Goal: Transaction & Acquisition: Purchase product/service

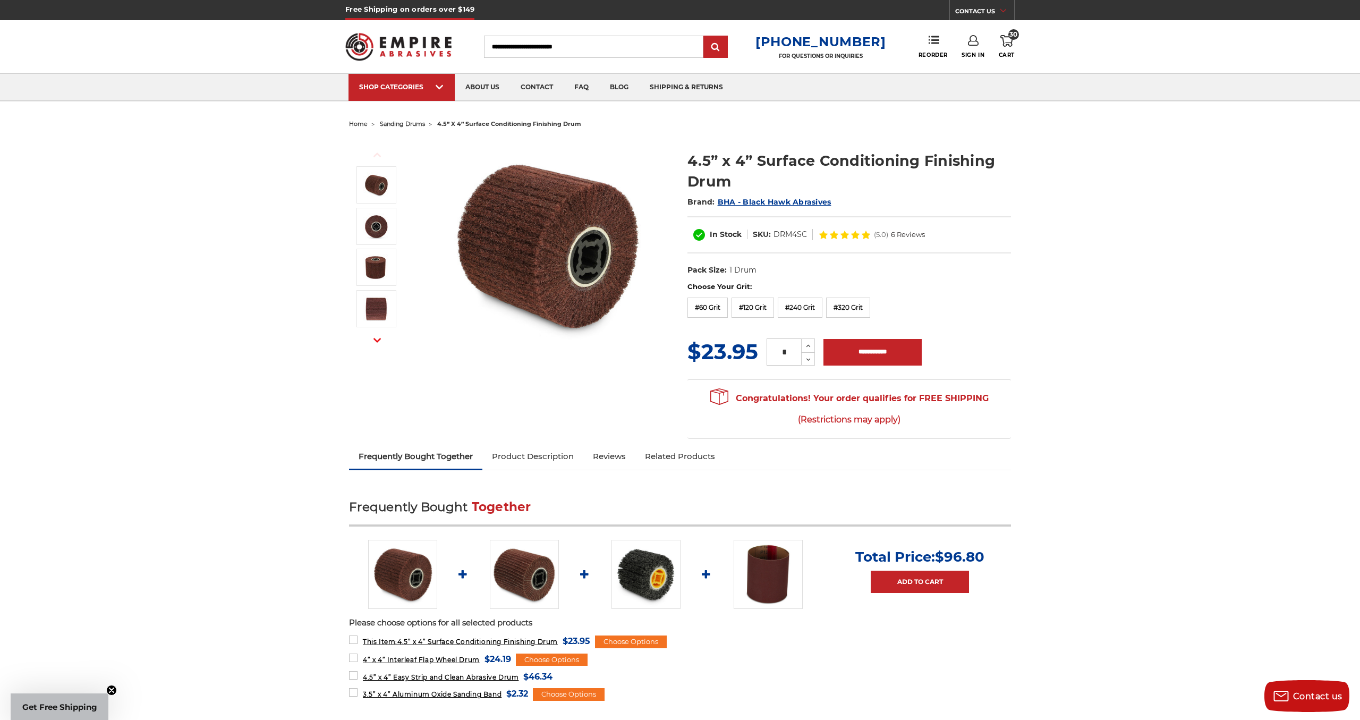
click at [1009, 40] on icon at bounding box center [1007, 41] width 13 height 12
click at [956, 119] on link "View Cart" at bounding box center [935, 119] width 131 height 24
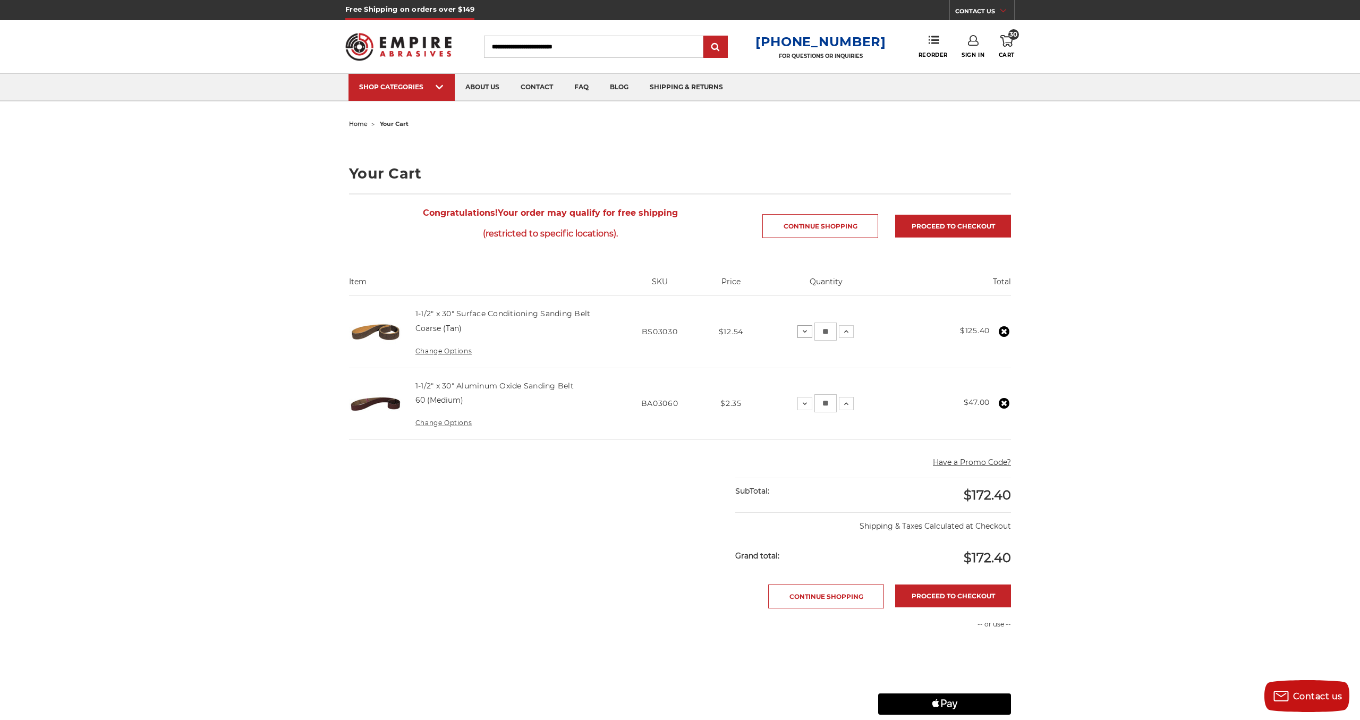
click at [809, 336] on icon at bounding box center [805, 331] width 9 height 9
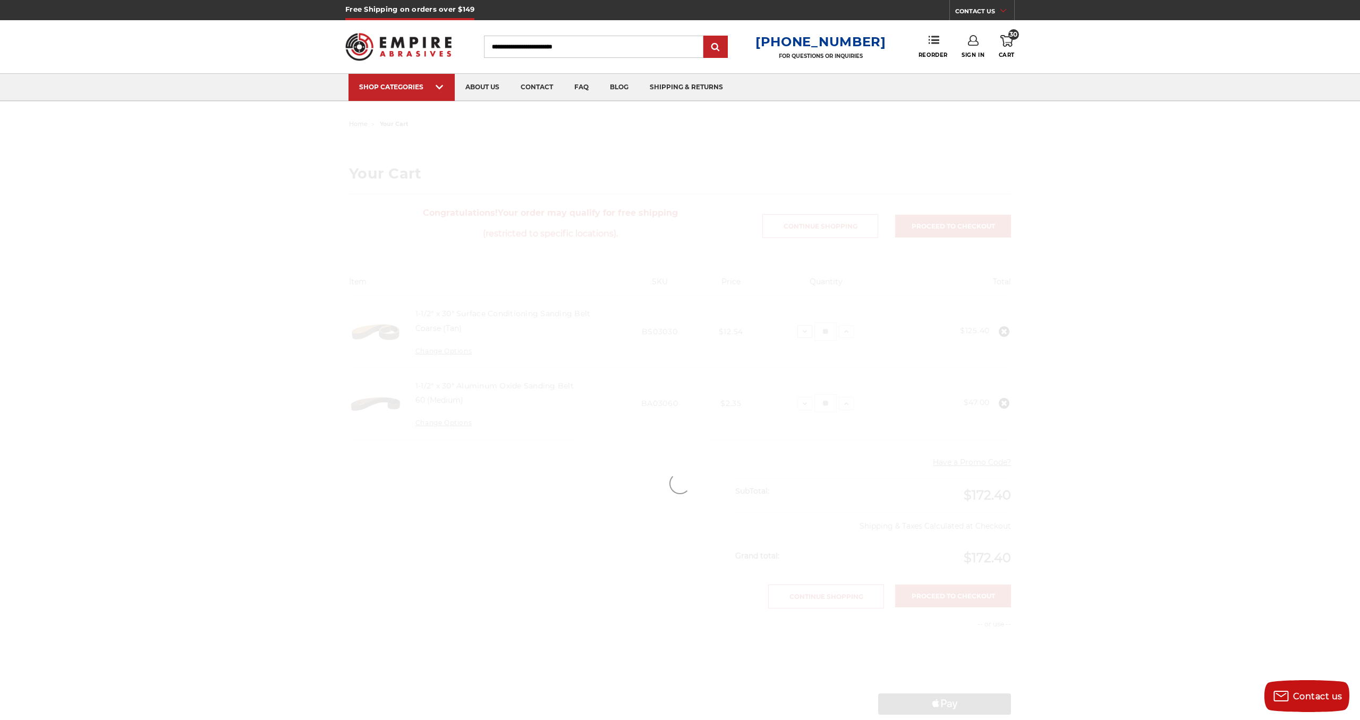
click at [826, 342] on div at bounding box center [680, 483] width 751 height 734
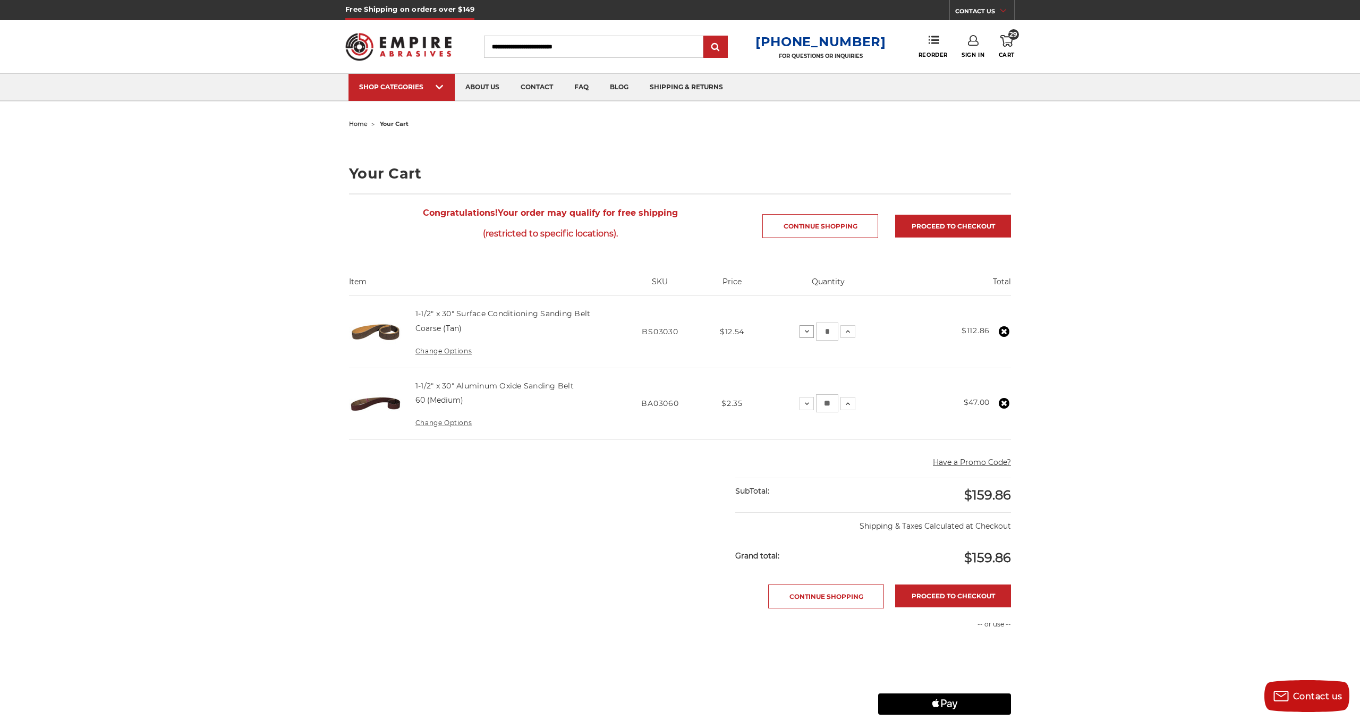
click at [811, 336] on icon at bounding box center [807, 331] width 9 height 9
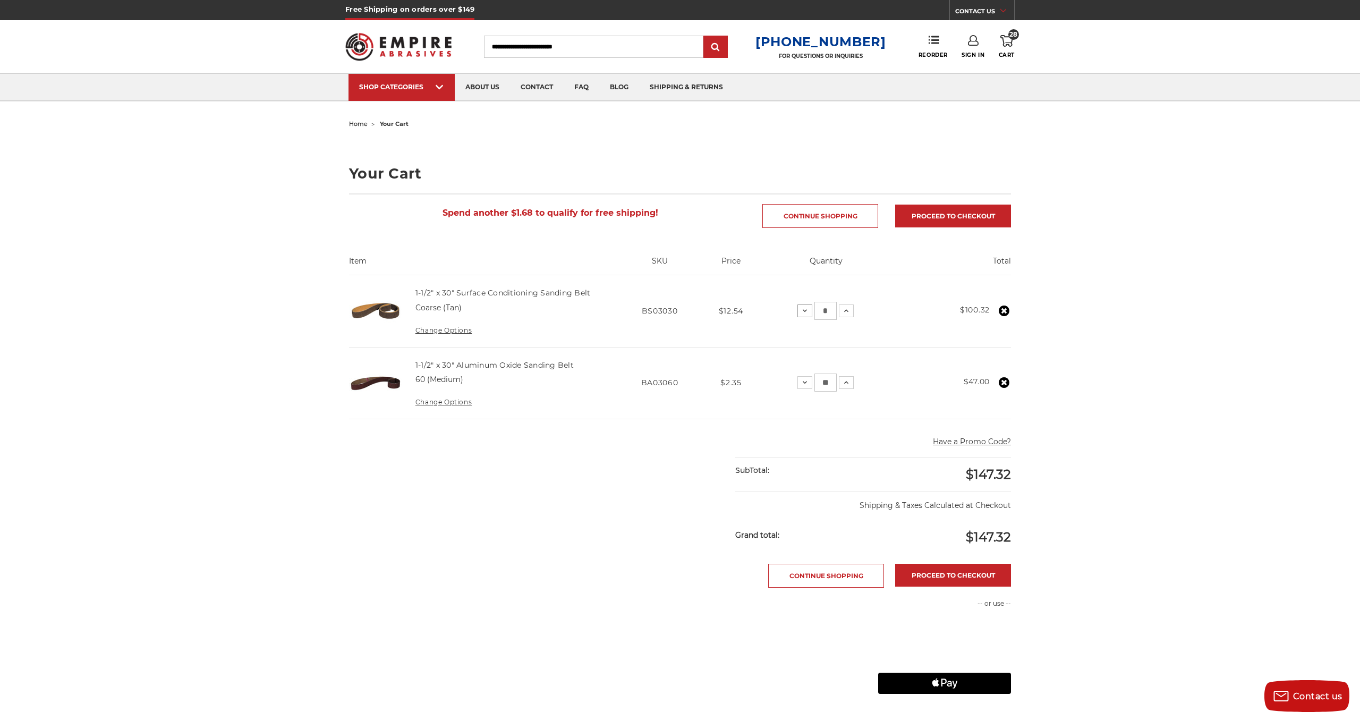
click at [809, 315] on icon at bounding box center [805, 311] width 9 height 9
click at [814, 315] on icon at bounding box center [809, 311] width 9 height 9
